Goal: Task Accomplishment & Management: Use online tool/utility

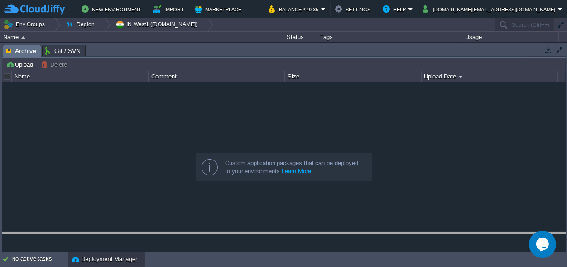
drag, startPoint x: 266, startPoint y: 50, endPoint x: 230, endPoint y: 248, distance: 200.8
click at [266, 239] on body "New Environment Import Marketplace Bonus ₹0.00 Upgrade Account Balance ₹49.35 S…" at bounding box center [283, 133] width 567 height 267
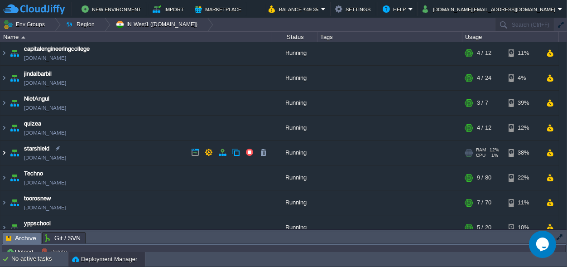
scroll to position [37, 0]
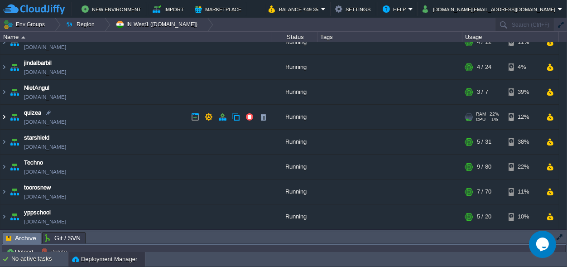
click at [3, 117] on img at bounding box center [3, 117] width 7 height 24
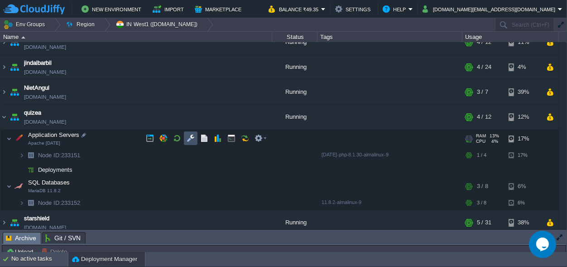
click at [194, 135] on button "button" at bounding box center [191, 138] width 8 height 8
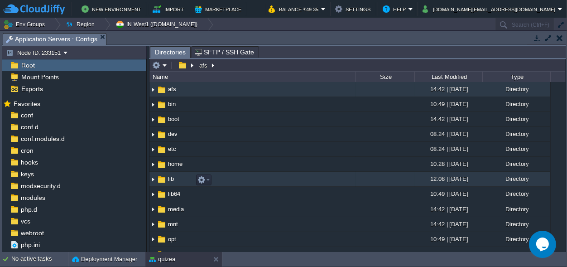
scroll to position [127, 0]
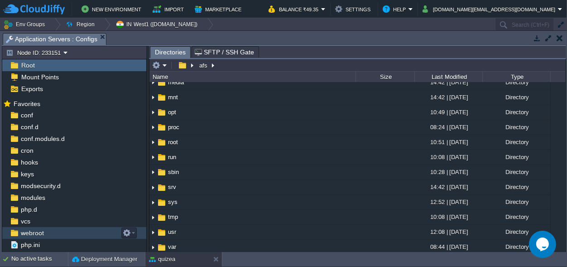
click at [43, 229] on span "webroot" at bounding box center [32, 233] width 26 height 8
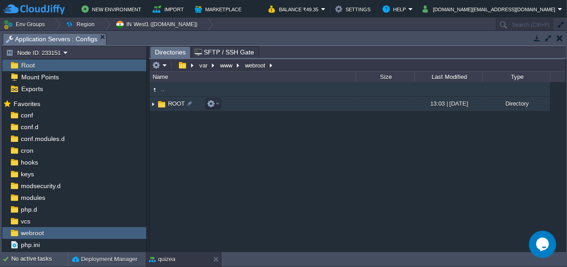
click at [165, 101] on img at bounding box center [162, 104] width 10 height 10
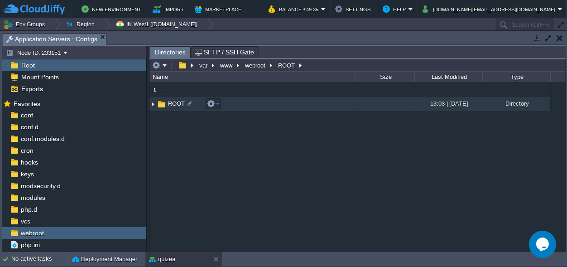
click at [165, 101] on img at bounding box center [162, 104] width 10 height 10
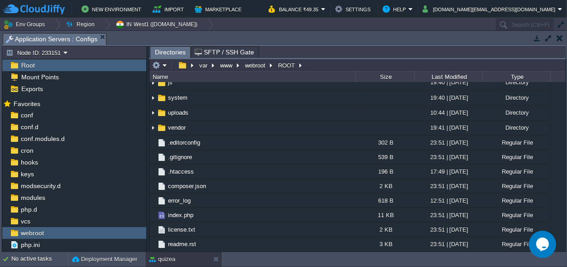
click at [174, 15] on td "application" at bounding box center [252, 7] width 206 height 15
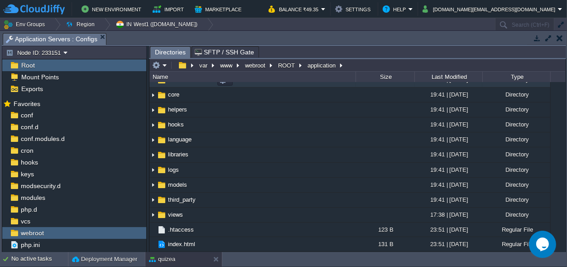
click at [177, 83] on span "controllers" at bounding box center [182, 80] width 30 height 8
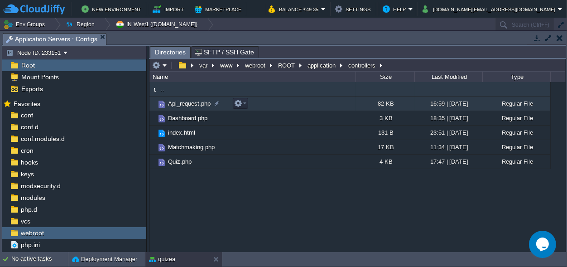
click at [180, 102] on span "Api_request.php" at bounding box center [189, 104] width 45 height 8
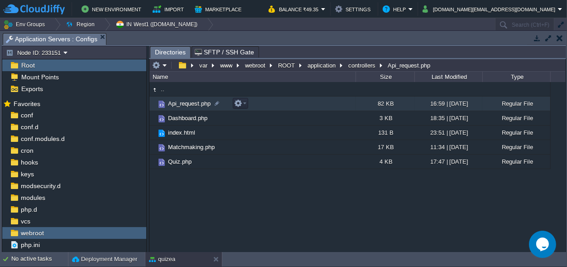
click at [180, 102] on span "Api_request.php" at bounding box center [189, 104] width 45 height 8
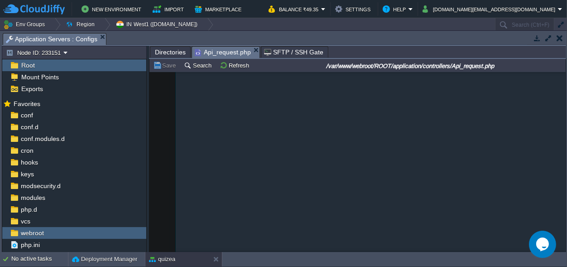
scroll to position [16431, 0]
drag, startPoint x: 559, startPoint y: 97, endPoint x: 397, endPoint y: 182, distance: 182.0
click at [565, 252] on div at bounding box center [565, 162] width 0 height 180
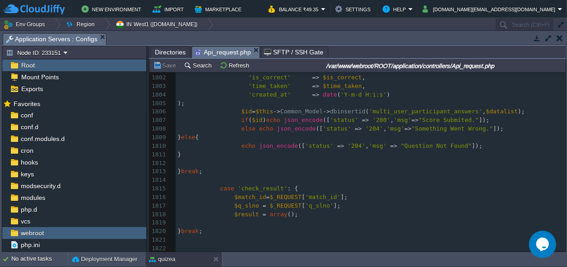
scroll to position [0, 0]
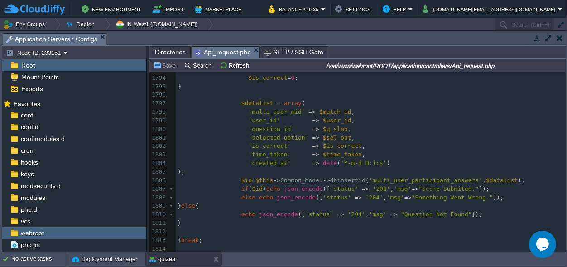
click at [258, 151] on span "'time_taken'" at bounding box center [270, 154] width 43 height 7
type textarea "time_taken"
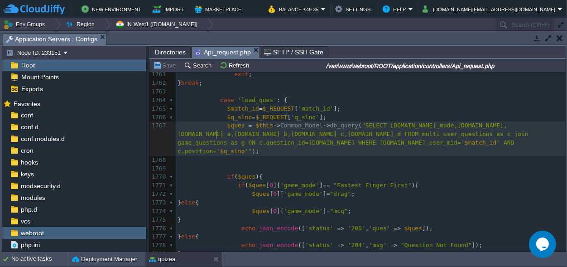
click at [217, 134] on div "x ' time_taken ' => $time_taken , 1751 FROM multi_user_participants mup 1752 JO…" at bounding box center [371, 173] width 390 height 376
paste textarea ","
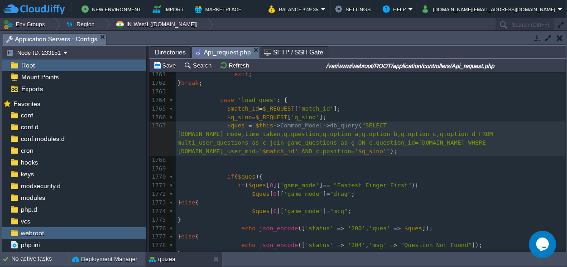
type textarea ","
click at [216, 134] on span ""SELECT [DOMAIN_NAME]_mode,time_taken,g.question,g.option_a,g.option_b,g.option…" at bounding box center [337, 138] width 319 height 33
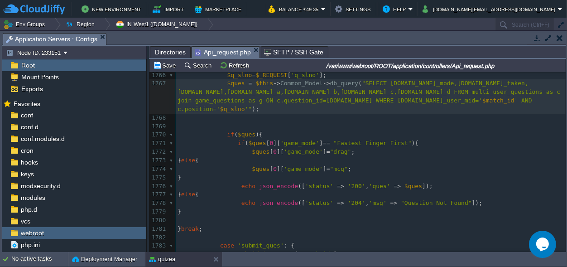
type textarea "c."
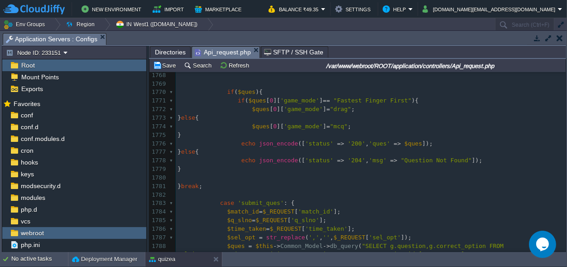
scroll to position [15457, 0]
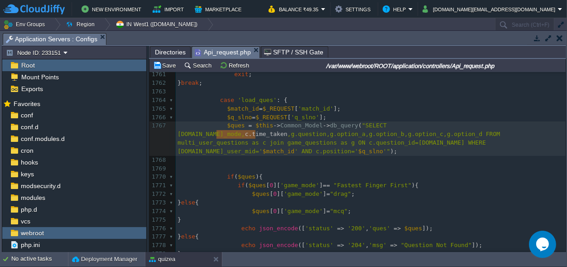
type textarea ",c.time_taken"
drag, startPoint x: 256, startPoint y: 133, endPoint x: 213, endPoint y: 133, distance: 42.1
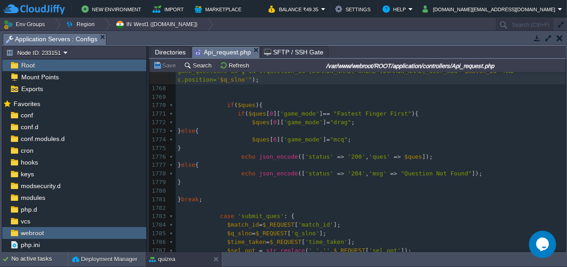
scroll to position [15542, 0]
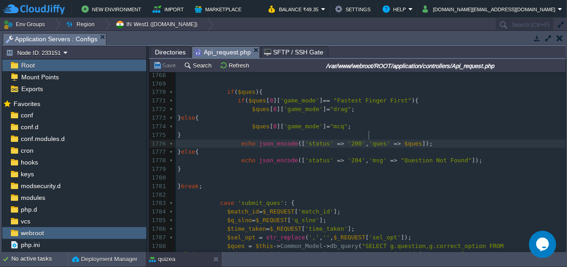
click at [369, 140] on span "'ques'" at bounding box center [379, 143] width 21 height 7
type textarea "ques"
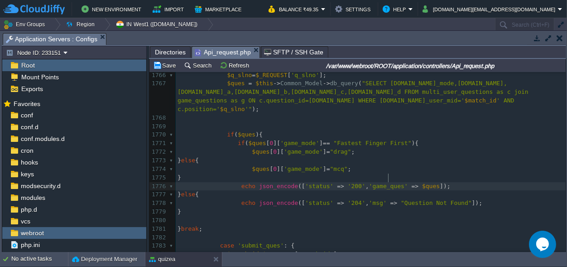
scroll to position [0, 0]
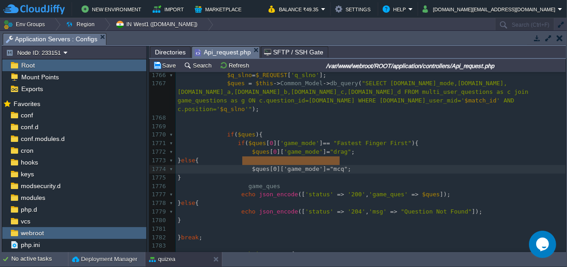
type textarea "$ques[0]['game_mode'] ="mcq";"
drag, startPoint x: 353, startPoint y: 162, endPoint x: 245, endPoint y: 162, distance: 108.3
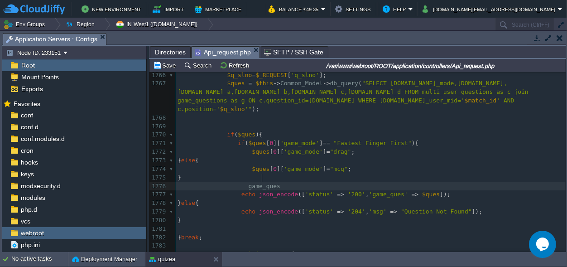
scroll to position [0, 0]
click at [261, 183] on span "game_ques" at bounding box center [265, 186] width 32 height 7
type textarea "game_ques"
paste textarea
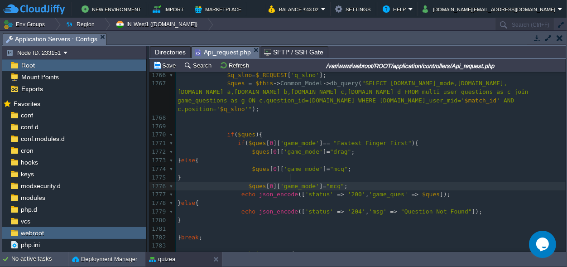
scroll to position [0, 0]
click at [291, 183] on span "'game_mode'" at bounding box center [299, 186] width 39 height 7
type textarea "": "30","
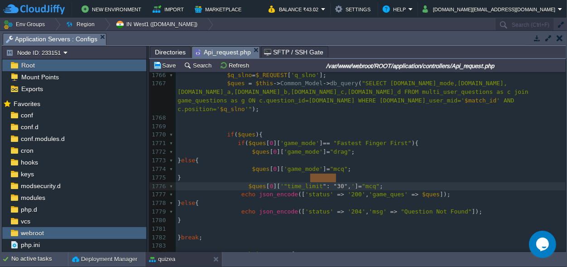
drag, startPoint x: 336, startPoint y: 176, endPoint x: 311, endPoint y: 174, distance: 25.5
click at [279, 176] on div "xxxxxxxxxx ' time_taken ' => $time_taken , 1751 FROM multi_user_participants mu…" at bounding box center [371, 182] width 390 height 478
click at [327, 175] on div "xxxxxxxxxx ' time_taken ' => $time_taken , 1751 FROM multi_user_participants mu…" at bounding box center [371, 182] width 390 height 478
type textarea "mcq"
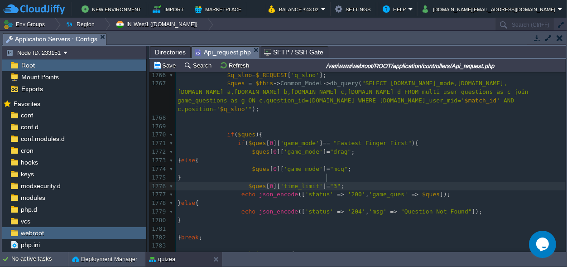
type textarea "30"
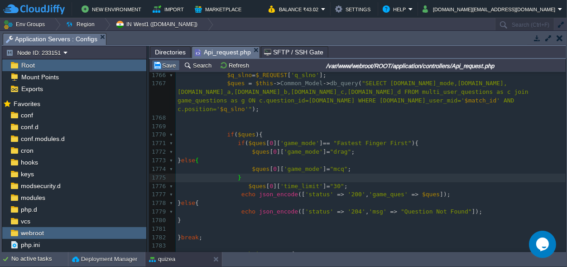
click at [172, 68] on button "Save" at bounding box center [165, 65] width 25 height 8
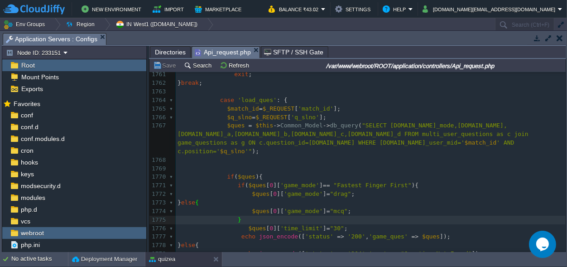
scroll to position [15330, 0]
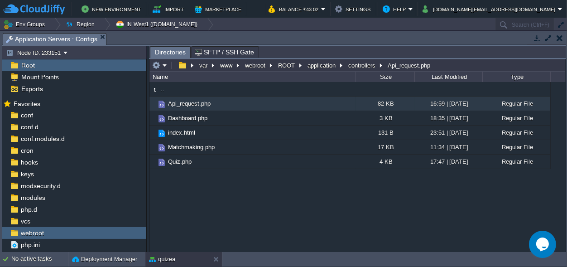
click at [560, 38] on button "button" at bounding box center [560, 38] width 6 height 8
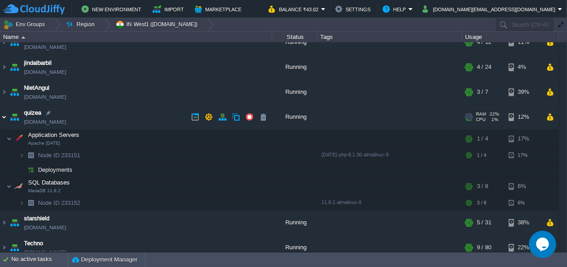
click at [5, 115] on img at bounding box center [3, 117] width 7 height 24
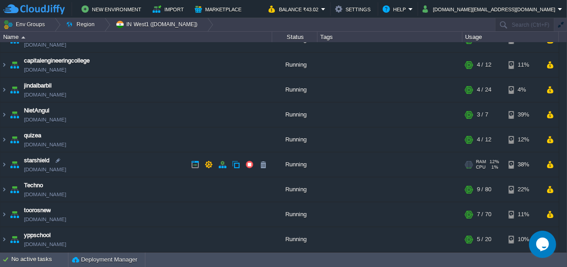
scroll to position [0, 0]
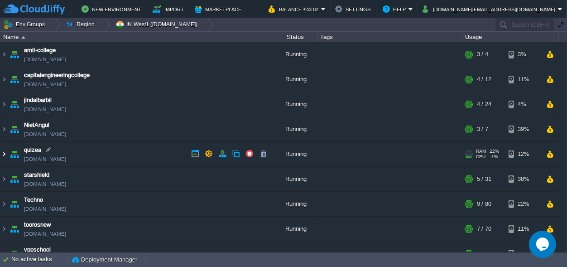
click at [2, 154] on img at bounding box center [3, 154] width 7 height 24
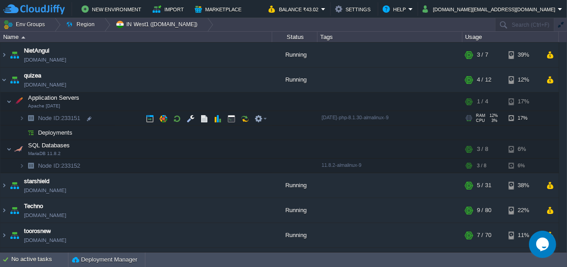
scroll to position [85, 0]
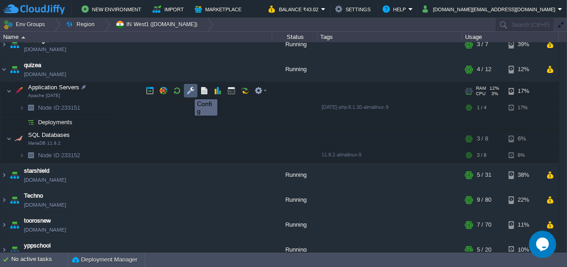
click at [188, 91] on button "button" at bounding box center [191, 91] width 8 height 8
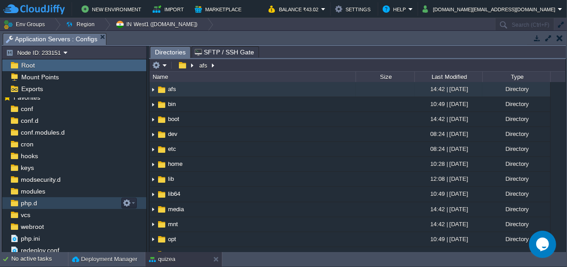
scroll to position [8, 0]
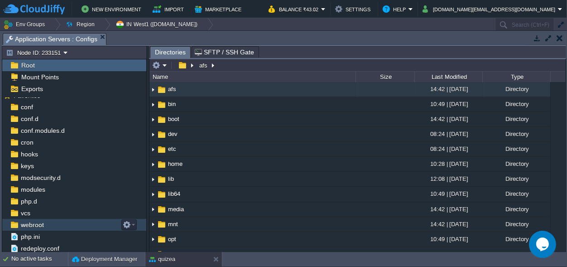
click at [38, 225] on span "webroot" at bounding box center [32, 225] width 26 height 8
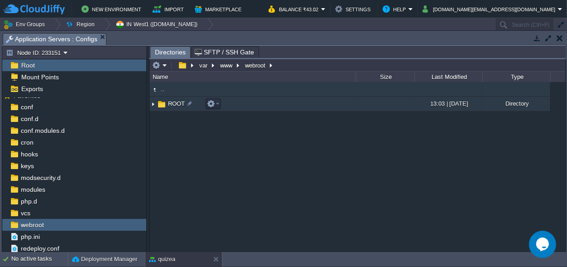
click at [167, 105] on span "ROOT" at bounding box center [176, 104] width 19 height 8
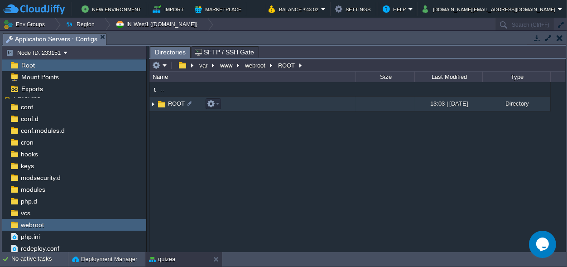
click at [167, 105] on span "ROOT" at bounding box center [176, 104] width 19 height 8
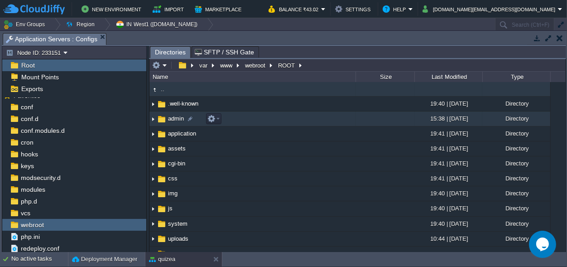
click at [167, 118] on span "admin" at bounding box center [176, 119] width 19 height 8
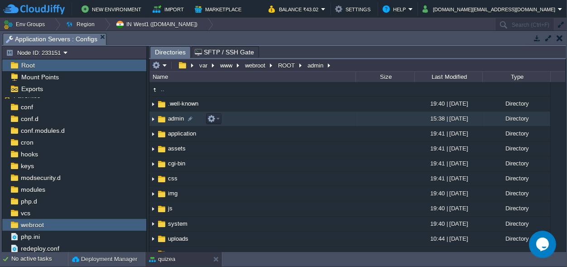
click at [167, 118] on span "admin" at bounding box center [176, 119] width 19 height 8
